Goal: Task Accomplishment & Management: Manage account settings

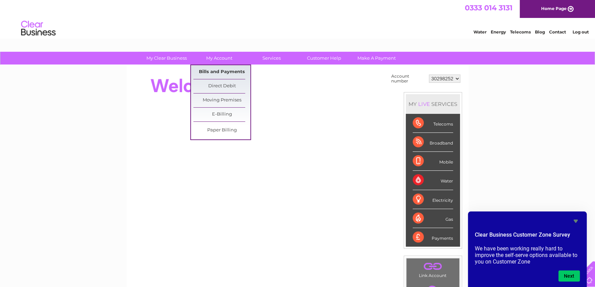
click at [218, 72] on link "Bills and Payments" at bounding box center [221, 72] width 57 height 14
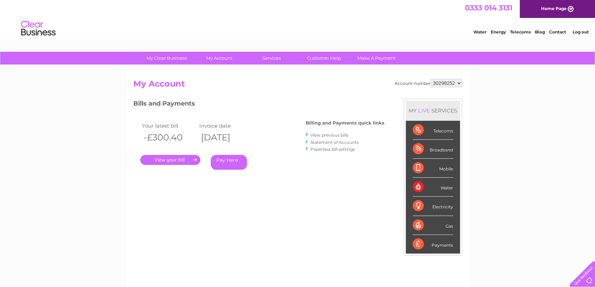
click at [562, 8] on link "Home Page" at bounding box center [557, 9] width 75 height 18
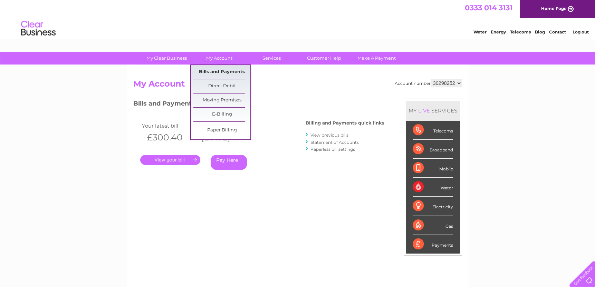
click at [217, 71] on link "Bills and Payments" at bounding box center [221, 72] width 57 height 14
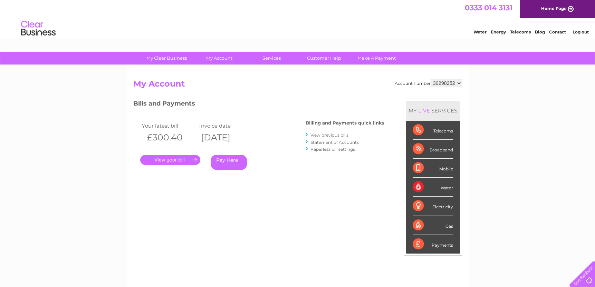
click at [326, 143] on link "Statement of Accounts" at bounding box center [334, 142] width 48 height 5
